Goal: Check status: Check status

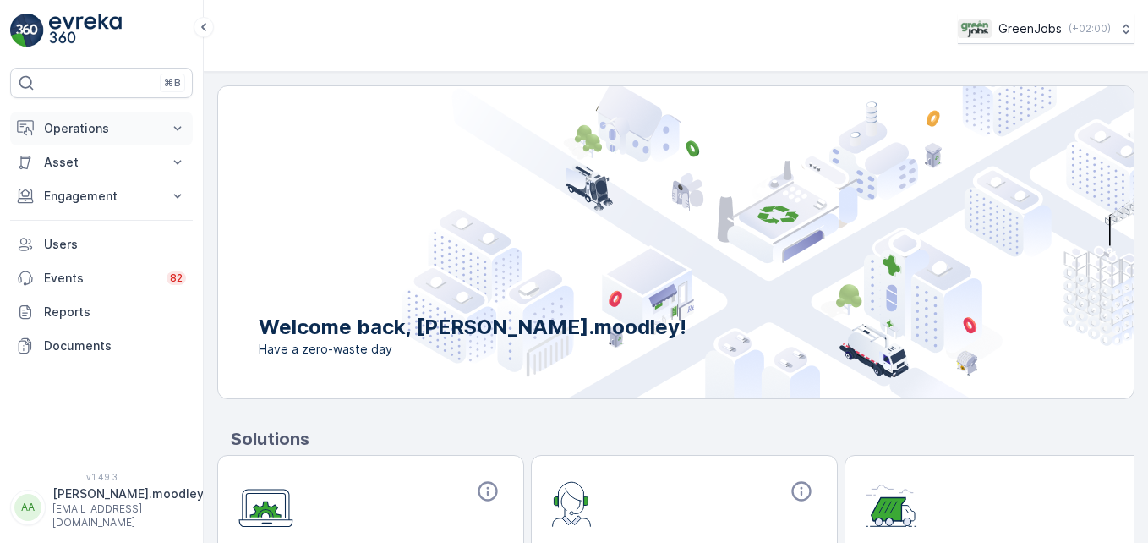
click at [180, 129] on icon at bounding box center [177, 128] width 17 height 17
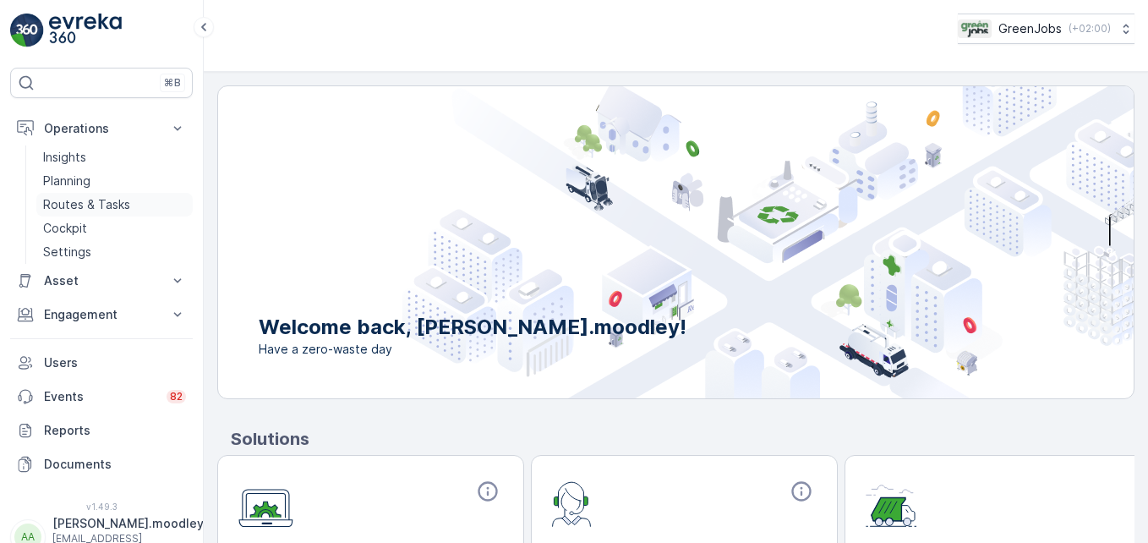
click at [110, 204] on p "Routes & Tasks" at bounding box center [86, 204] width 87 height 17
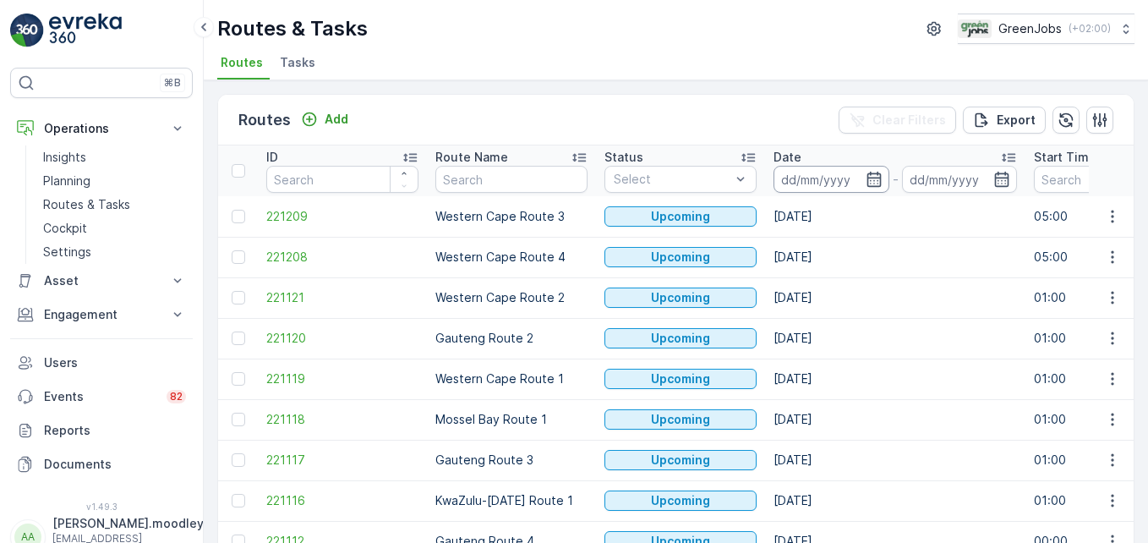
click at [821, 179] on input at bounding box center [832, 179] width 116 height 27
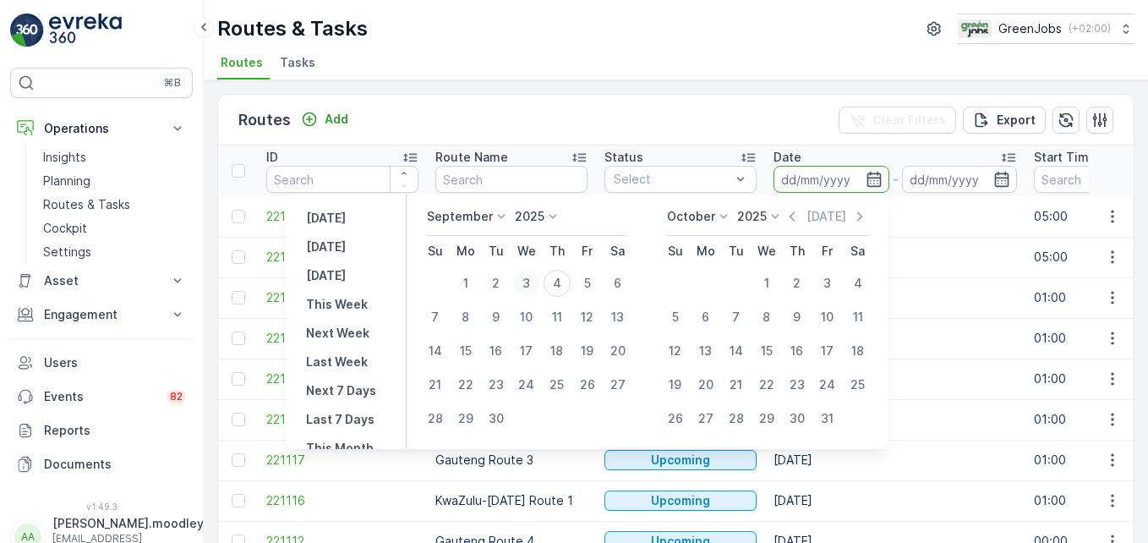
click at [528, 278] on div "3" at bounding box center [526, 283] width 27 height 27
type input "[DATE]"
click at [528, 278] on div "3" at bounding box center [526, 283] width 27 height 27
type input "[DATE]"
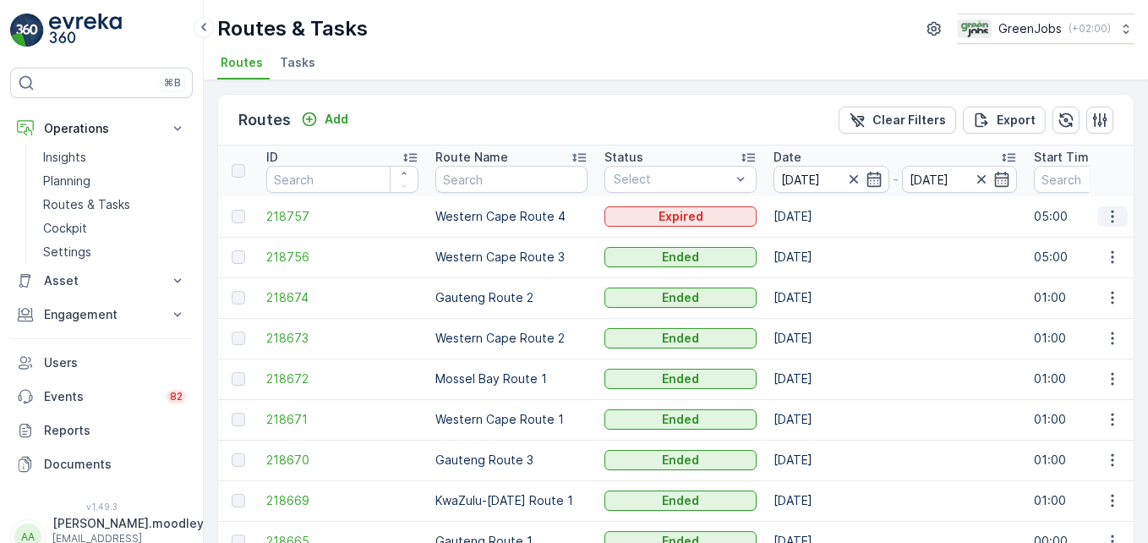
click at [821, 215] on icon "button" at bounding box center [1112, 216] width 17 height 17
click at [821, 243] on span "See More Details" at bounding box center [1073, 241] width 98 height 17
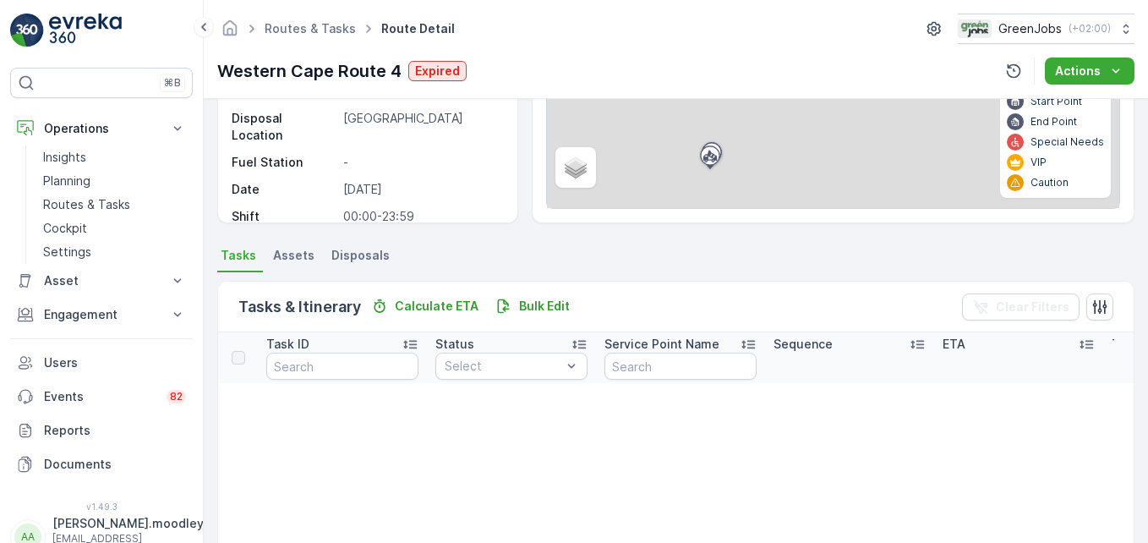
scroll to position [254, 0]
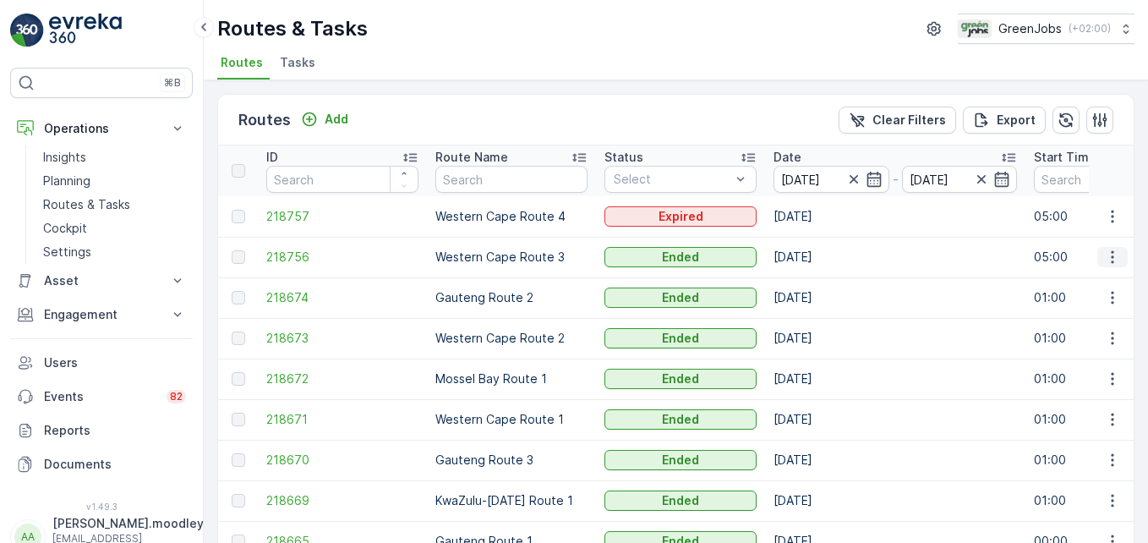
click at [821, 253] on icon "button" at bounding box center [1112, 257] width 17 height 17
click at [821, 285] on span "See More Details" at bounding box center [1073, 282] width 98 height 17
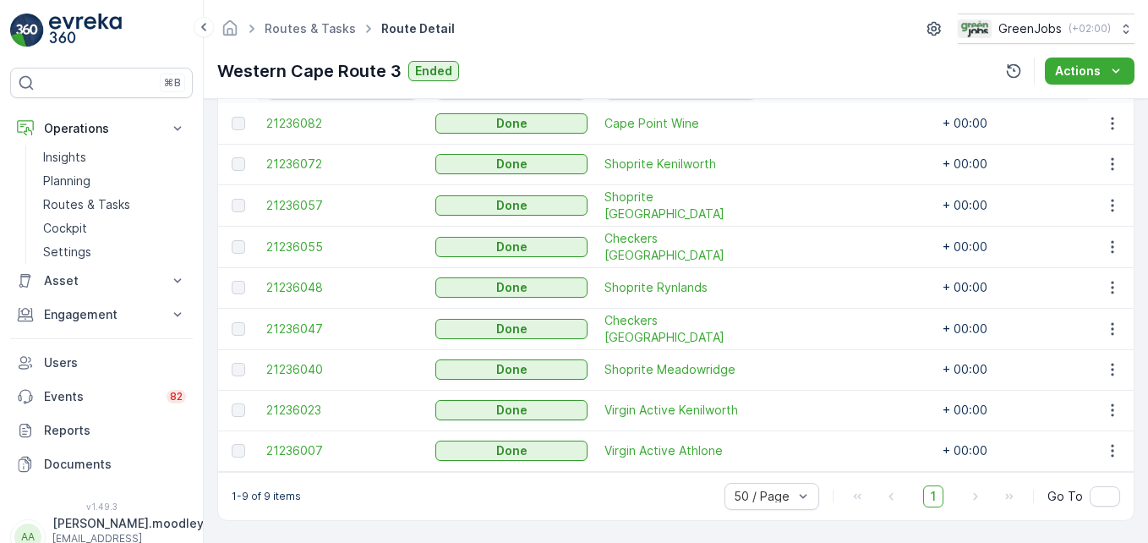
scroll to position [260, 0]
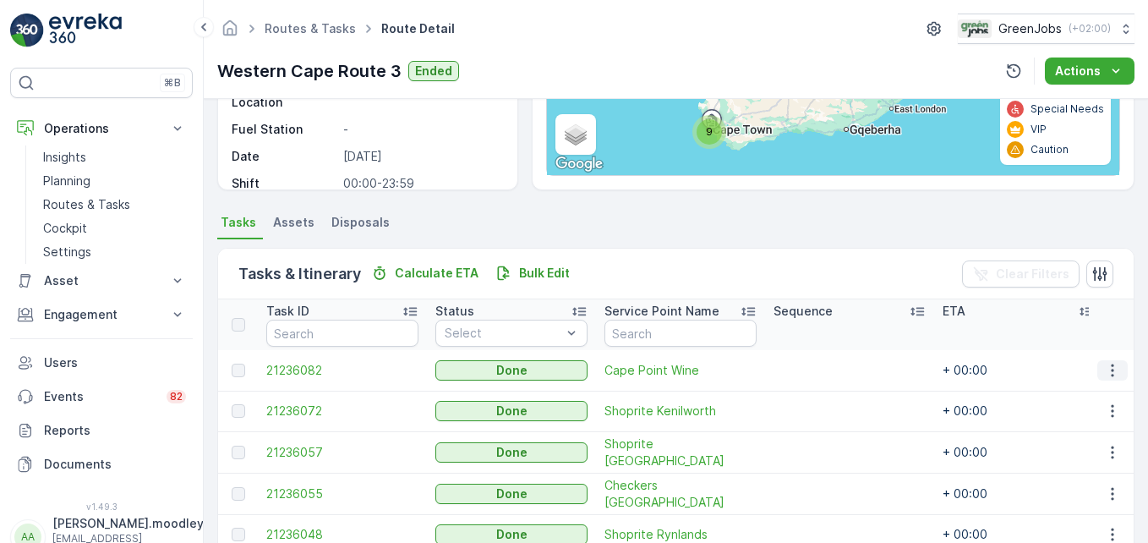
click at [821, 373] on icon "button" at bounding box center [1112, 370] width 17 height 17
click at [821, 395] on span "See More Details" at bounding box center [1092, 395] width 98 height 17
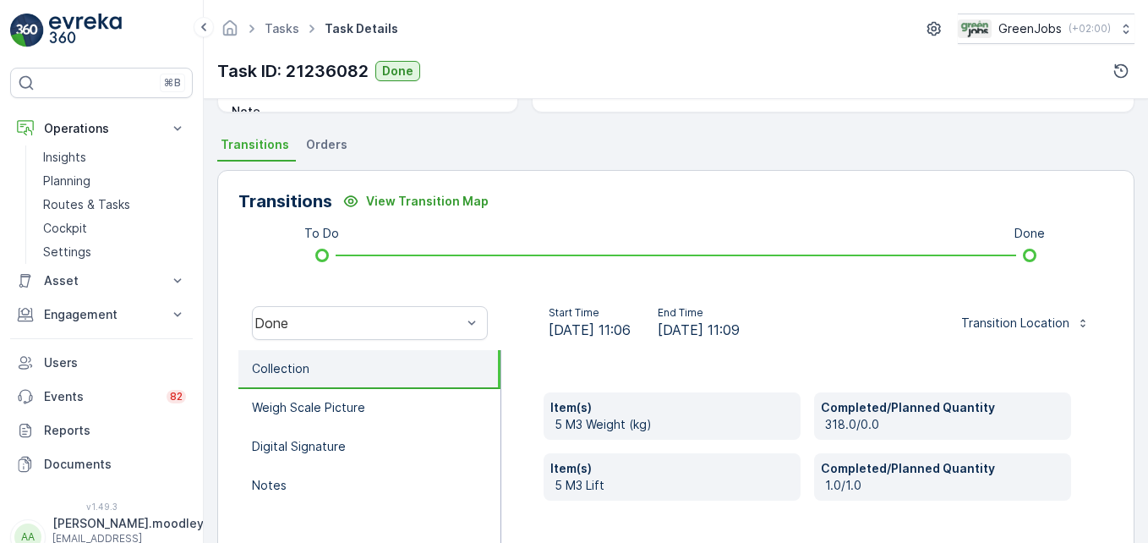
scroll to position [423, 0]
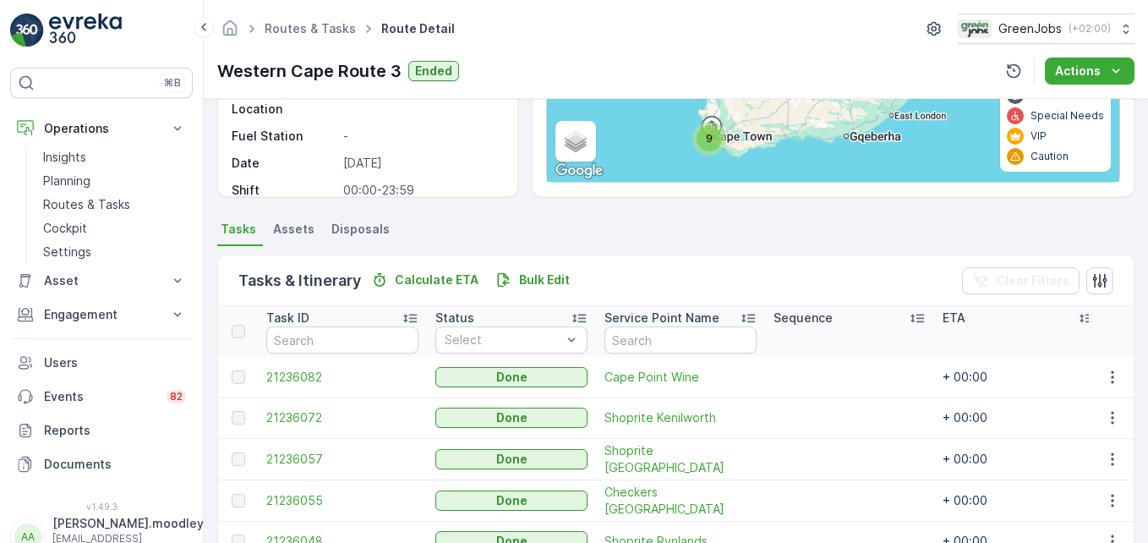
scroll to position [338, 0]
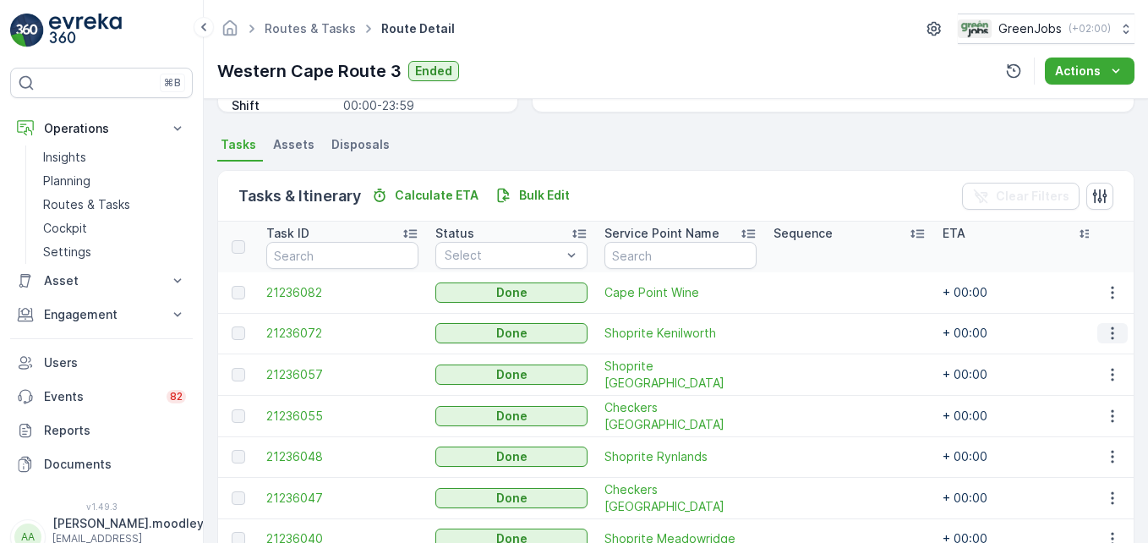
click at [821, 340] on icon "button" at bounding box center [1112, 333] width 17 height 17
click at [821, 360] on span "See More Details" at bounding box center [1092, 358] width 98 height 17
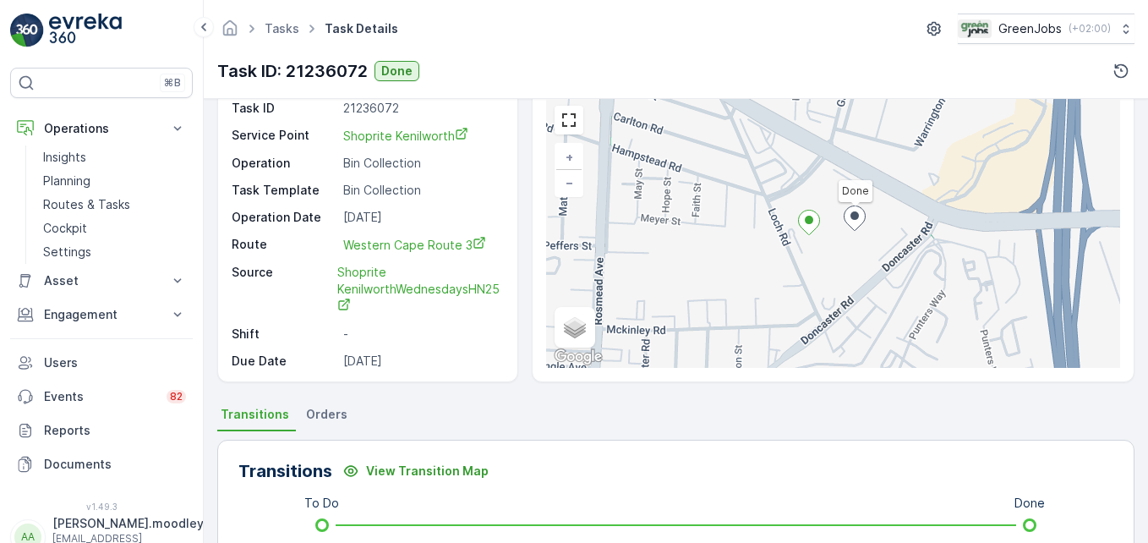
scroll to position [523, 0]
